Goal: Information Seeking & Learning: Learn about a topic

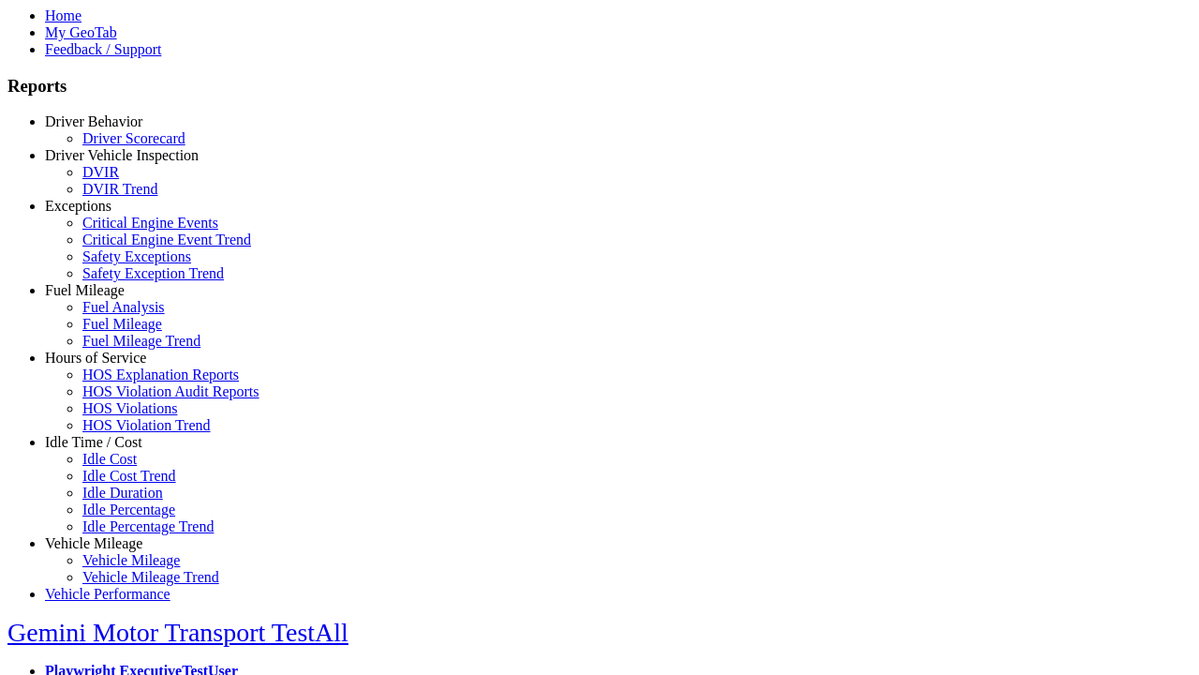
click at [108, 163] on link "Driver Vehicle Inspection" at bounding box center [122, 155] width 154 height 16
click at [122, 197] on link "DVIR Trend" at bounding box center [119, 189] width 75 height 16
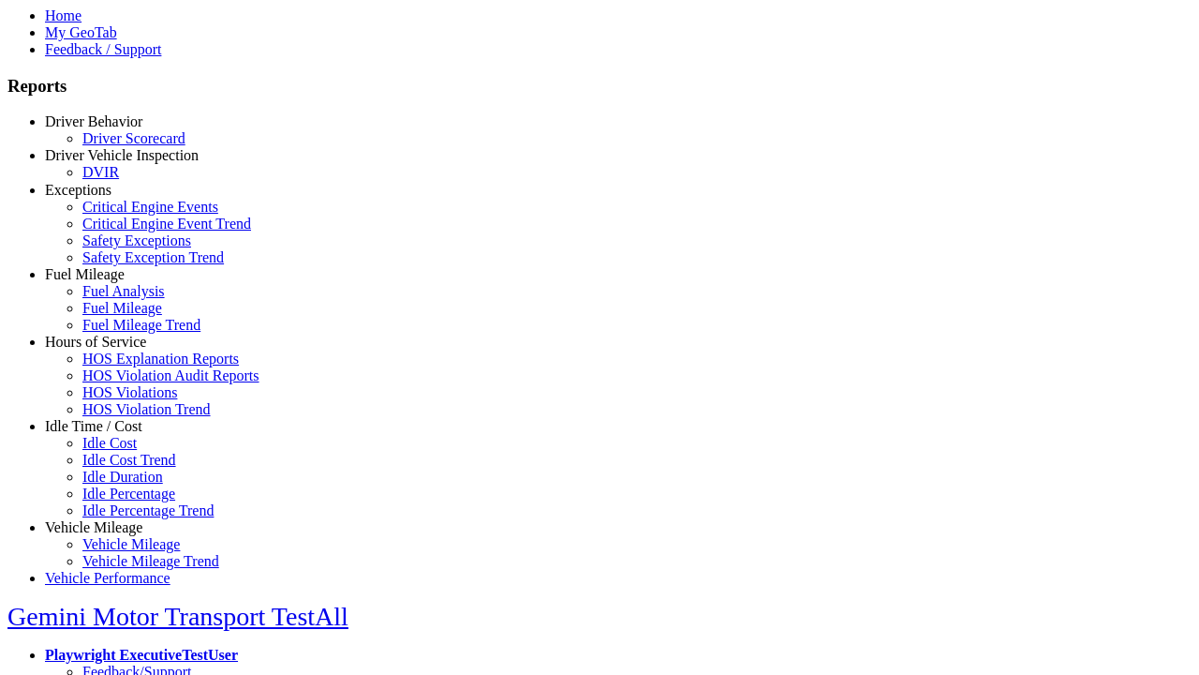
select select "**********"
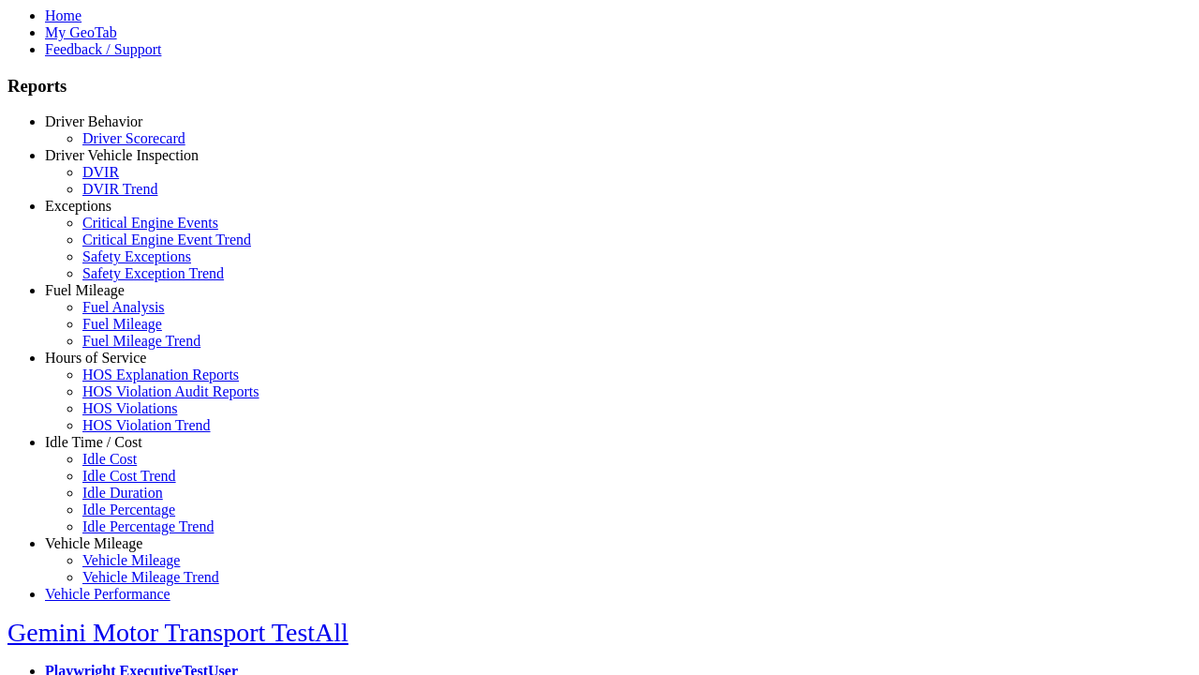
type input "**********"
